Goal: Task Accomplishment & Management: Use online tool/utility

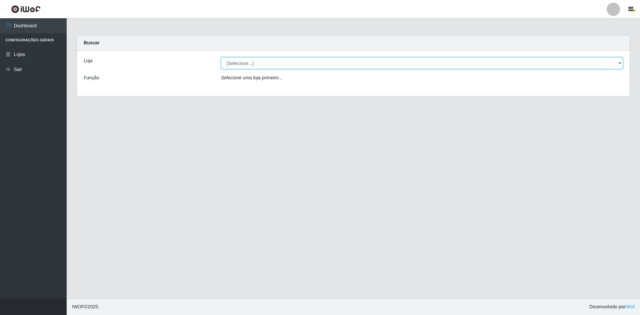
click at [525, 66] on select "[Selecione...] Hiper Queiroz - [GEOGRAPHIC_DATA] [GEOGRAPHIC_DATA] [GEOGRAPHIC_…" at bounding box center [422, 63] width 402 height 12
select select "517"
click at [221, 57] on select "[Selecione...] Hiper Queiroz - [GEOGRAPHIC_DATA] [GEOGRAPHIC_DATA] [GEOGRAPHIC_…" at bounding box center [422, 63] width 402 height 12
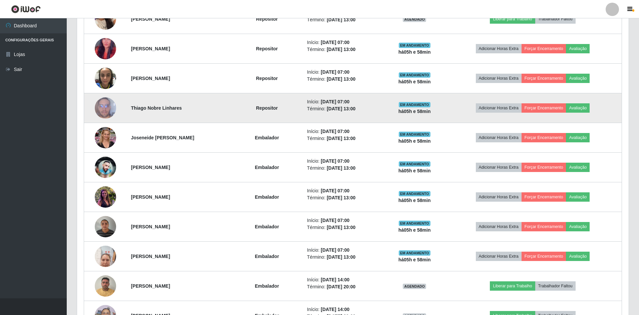
scroll to position [333, 0]
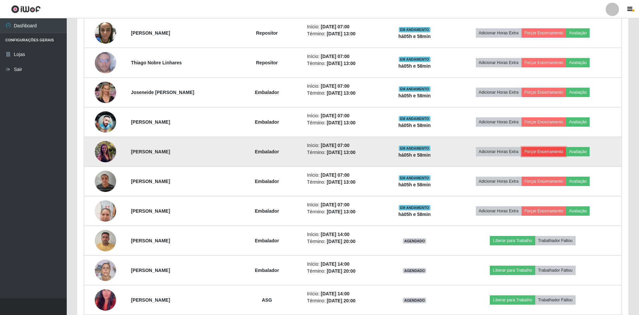
click at [536, 153] on button "Forçar Encerramento" at bounding box center [543, 151] width 45 height 9
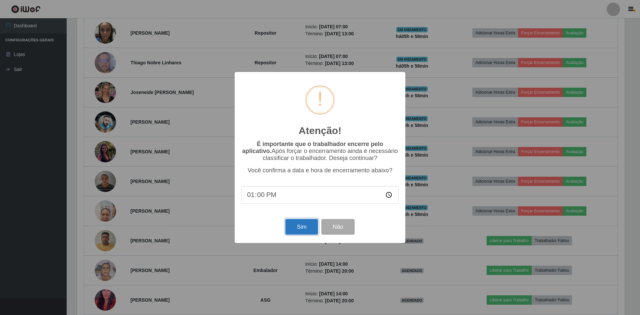
click at [289, 229] on button "Sim" at bounding box center [301, 227] width 32 height 16
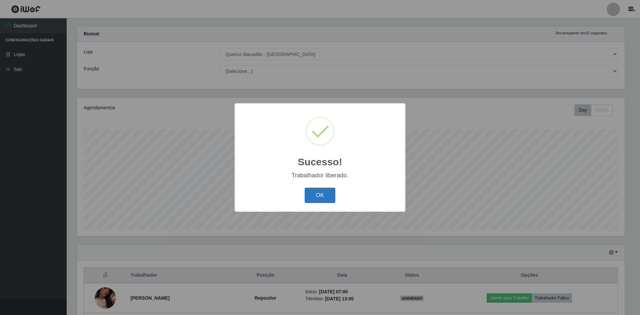
click at [315, 191] on button "OK" at bounding box center [320, 196] width 31 height 16
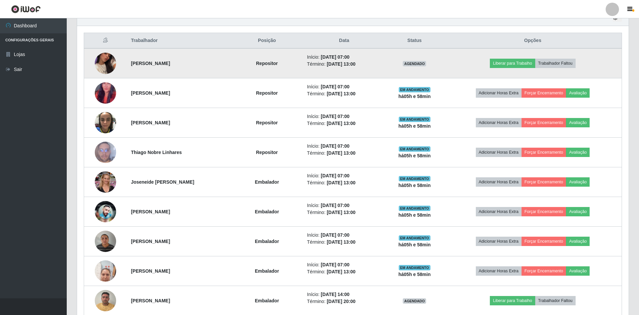
scroll to position [276, 0]
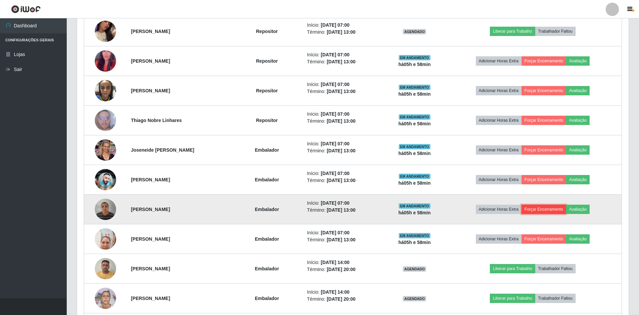
click at [540, 212] on button "Forçar Encerramento" at bounding box center [543, 209] width 45 height 9
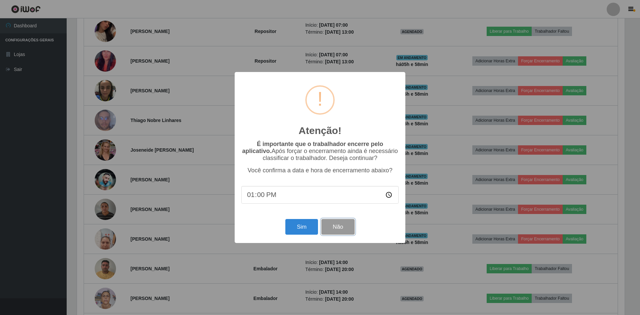
click at [338, 228] on button "Não" at bounding box center [337, 227] width 33 height 16
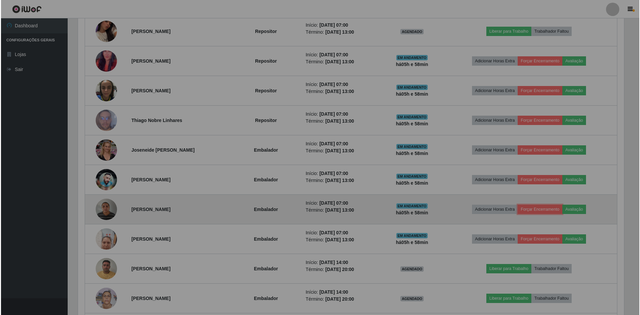
scroll to position [138, 551]
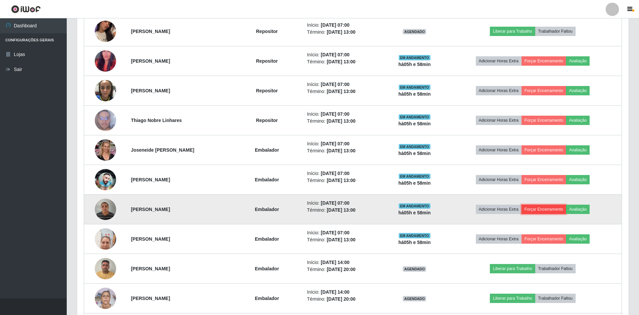
click at [534, 208] on button "Forçar Encerramento" at bounding box center [543, 209] width 45 height 9
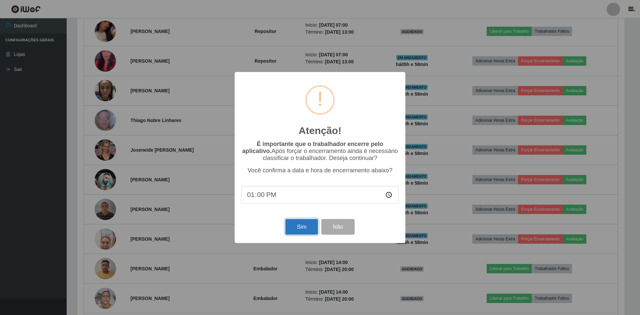
click at [299, 232] on button "Sim" at bounding box center [301, 227] width 32 height 16
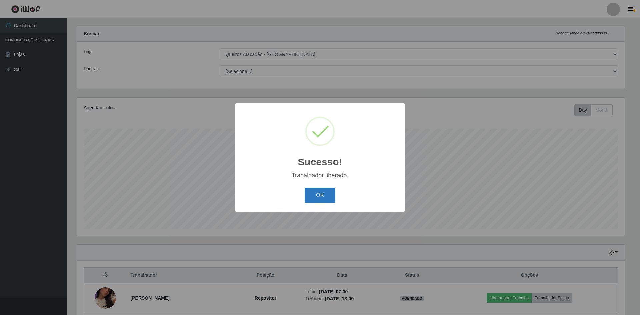
click at [324, 191] on button "OK" at bounding box center [320, 196] width 31 height 16
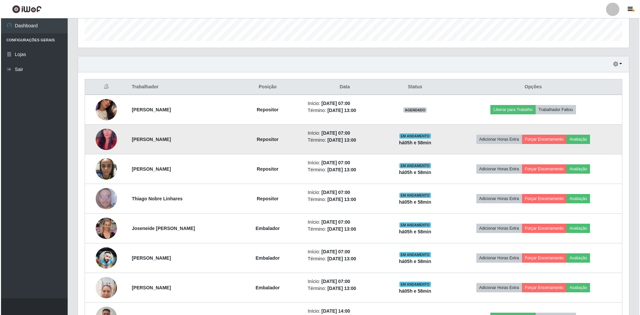
scroll to position [0, 0]
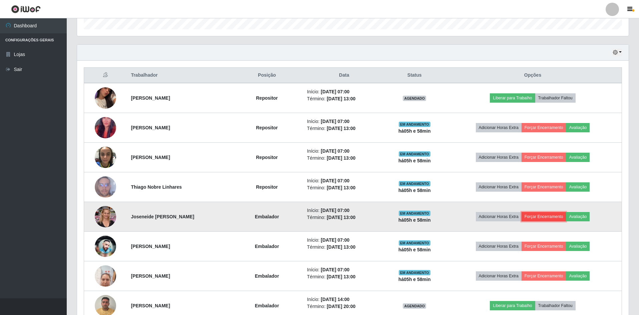
click at [536, 215] on button "Forçar Encerramento" at bounding box center [543, 216] width 45 height 9
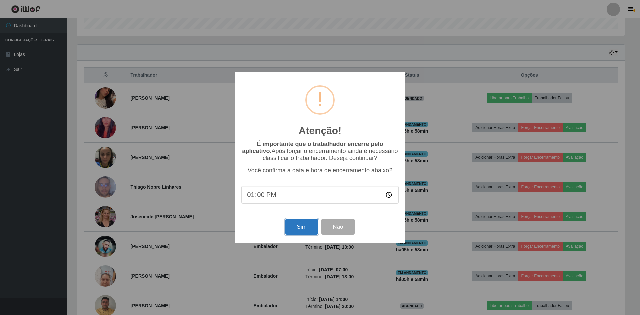
click at [294, 226] on button "Sim" at bounding box center [301, 227] width 32 height 16
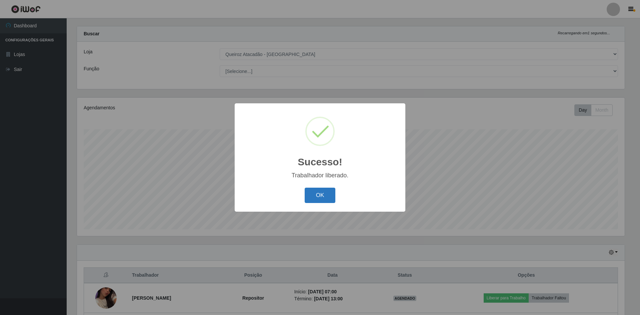
click at [319, 193] on button "OK" at bounding box center [320, 196] width 31 height 16
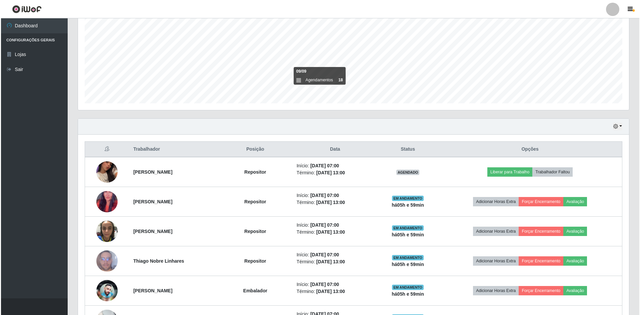
scroll to position [176, 0]
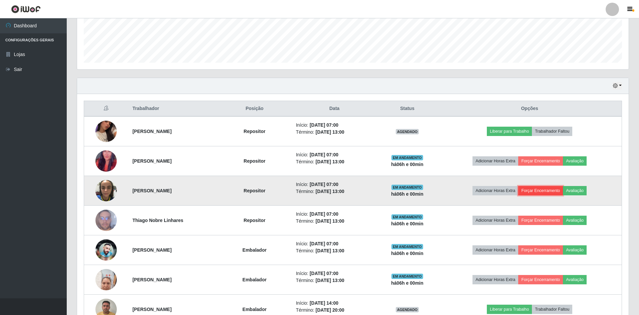
click at [544, 193] on button "Forçar Encerramento" at bounding box center [540, 190] width 45 height 9
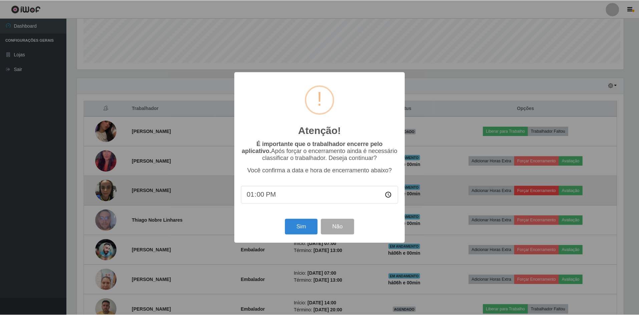
scroll to position [138, 548]
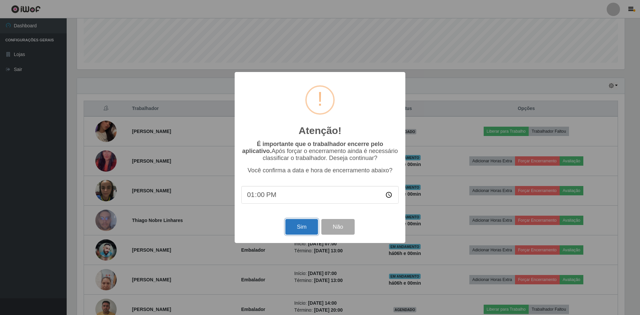
click at [295, 228] on button "Sim" at bounding box center [301, 227] width 32 height 16
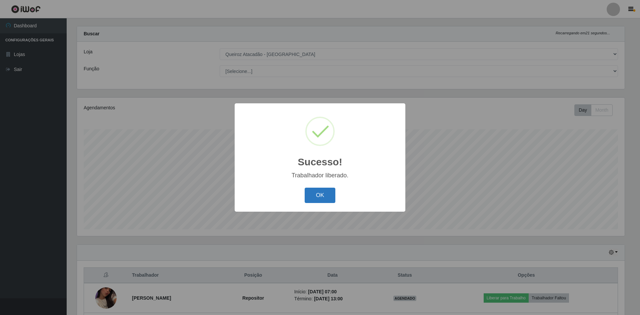
click at [312, 191] on button "OK" at bounding box center [320, 196] width 31 height 16
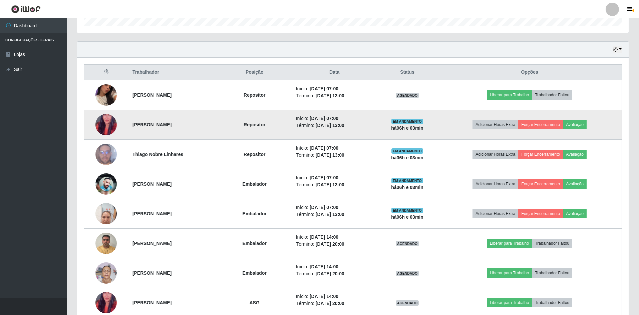
scroll to position [209, 0]
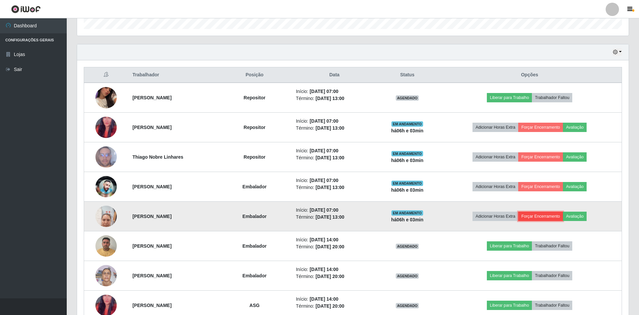
click at [546, 218] on button "Forçar Encerramento" at bounding box center [540, 216] width 45 height 9
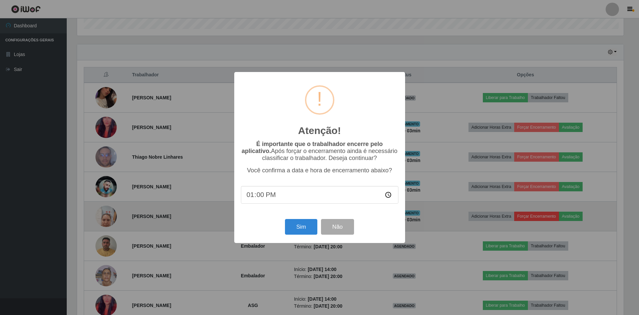
scroll to position [138, 548]
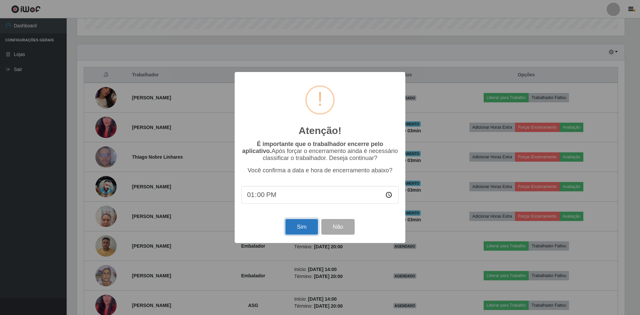
click at [303, 231] on button "Sim" at bounding box center [301, 227] width 32 height 16
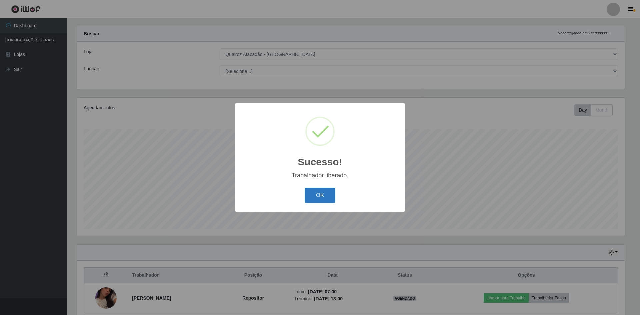
click at [326, 192] on button "OK" at bounding box center [320, 196] width 31 height 16
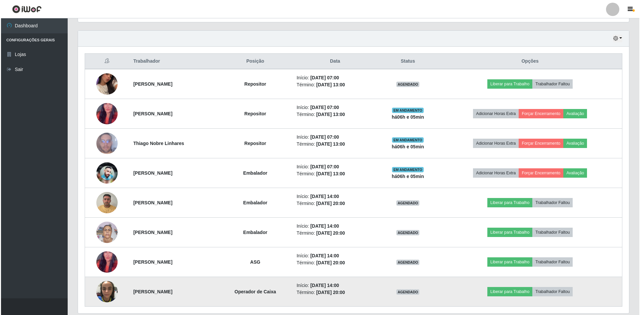
scroll to position [246, 0]
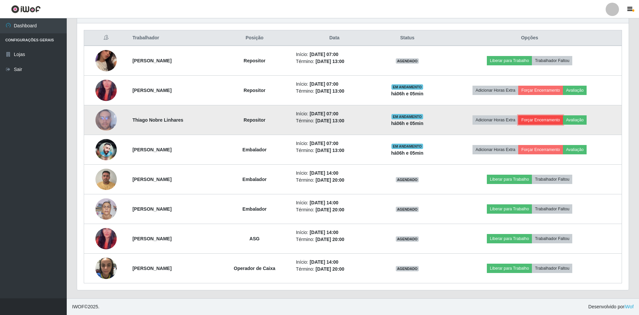
click at [555, 121] on button "Forçar Encerramento" at bounding box center [540, 119] width 45 height 9
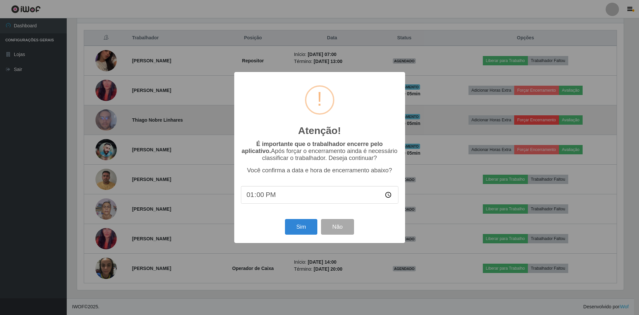
scroll to position [138, 548]
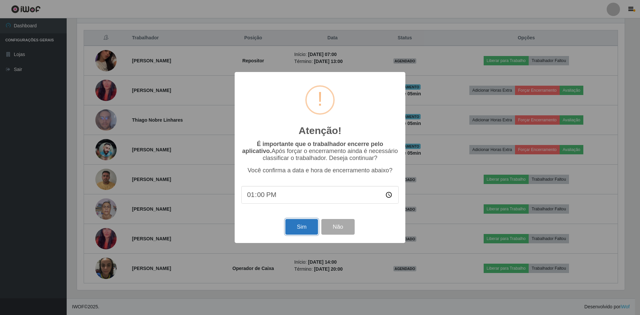
click at [293, 230] on button "Sim" at bounding box center [301, 227] width 32 height 16
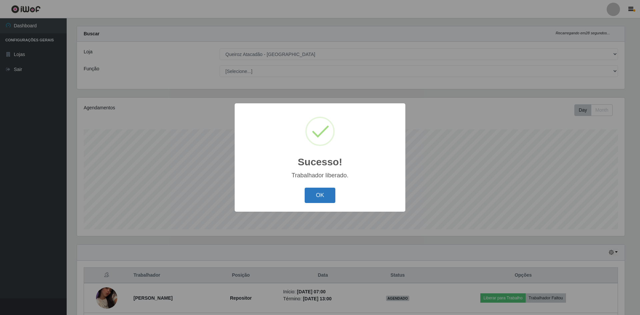
click at [315, 198] on button "OK" at bounding box center [320, 196] width 31 height 16
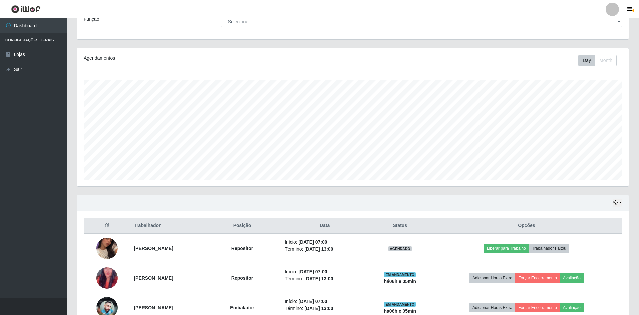
scroll to position [142, 0]
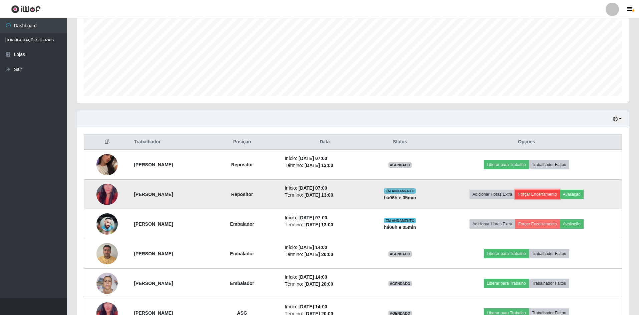
click at [548, 195] on button "Forçar Encerramento" at bounding box center [537, 194] width 45 height 9
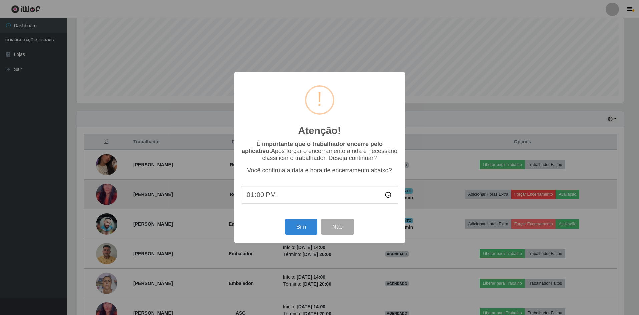
scroll to position [138, 548]
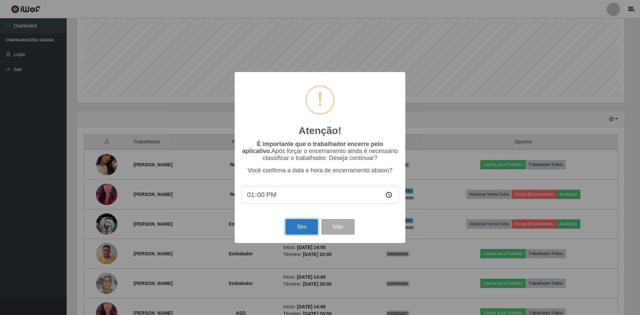
click at [303, 231] on button "Sim" at bounding box center [301, 227] width 32 height 16
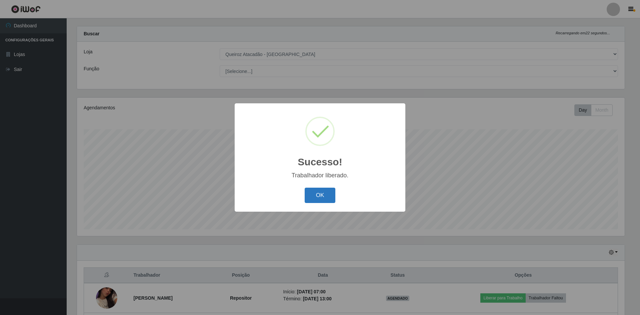
click at [318, 196] on button "OK" at bounding box center [320, 196] width 31 height 16
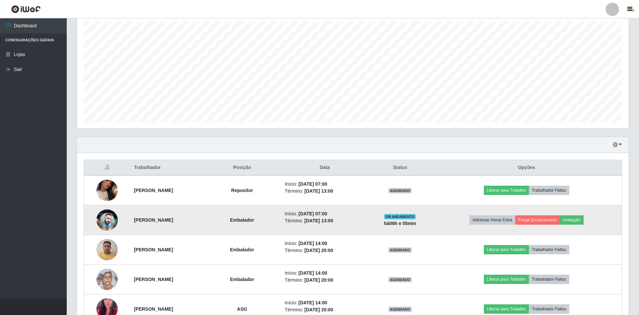
scroll to position [176, 0]
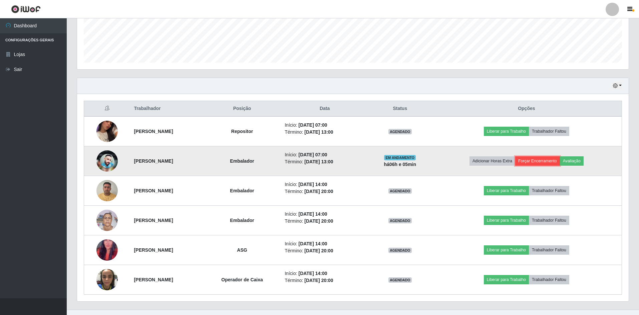
click at [536, 158] on button "Forçar Encerramento" at bounding box center [537, 160] width 45 height 9
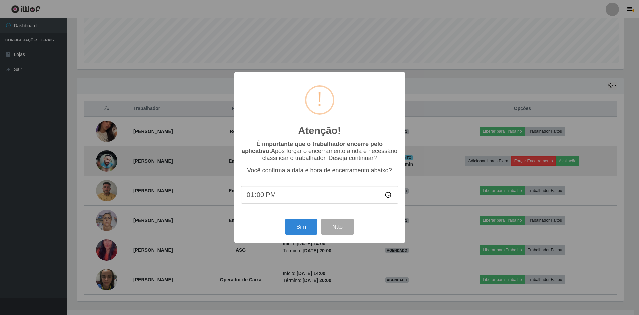
scroll to position [138, 548]
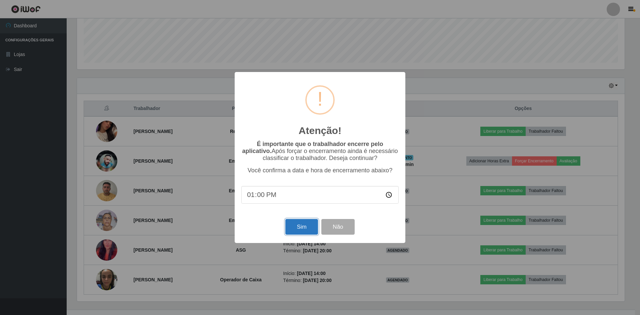
click at [301, 231] on button "Sim" at bounding box center [301, 227] width 32 height 16
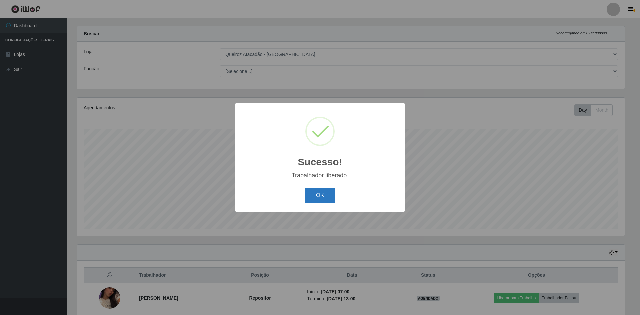
click at [314, 192] on button "OK" at bounding box center [320, 196] width 31 height 16
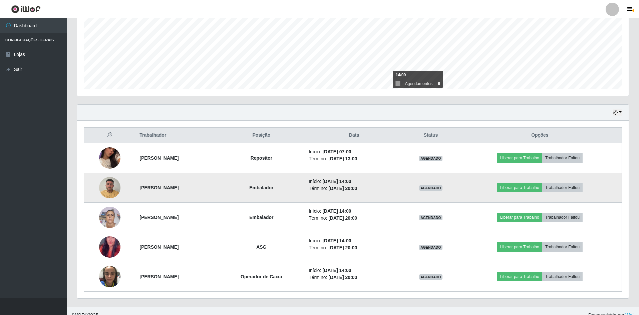
scroll to position [157, 0]
